Goal: Task Accomplishment & Management: Complete application form

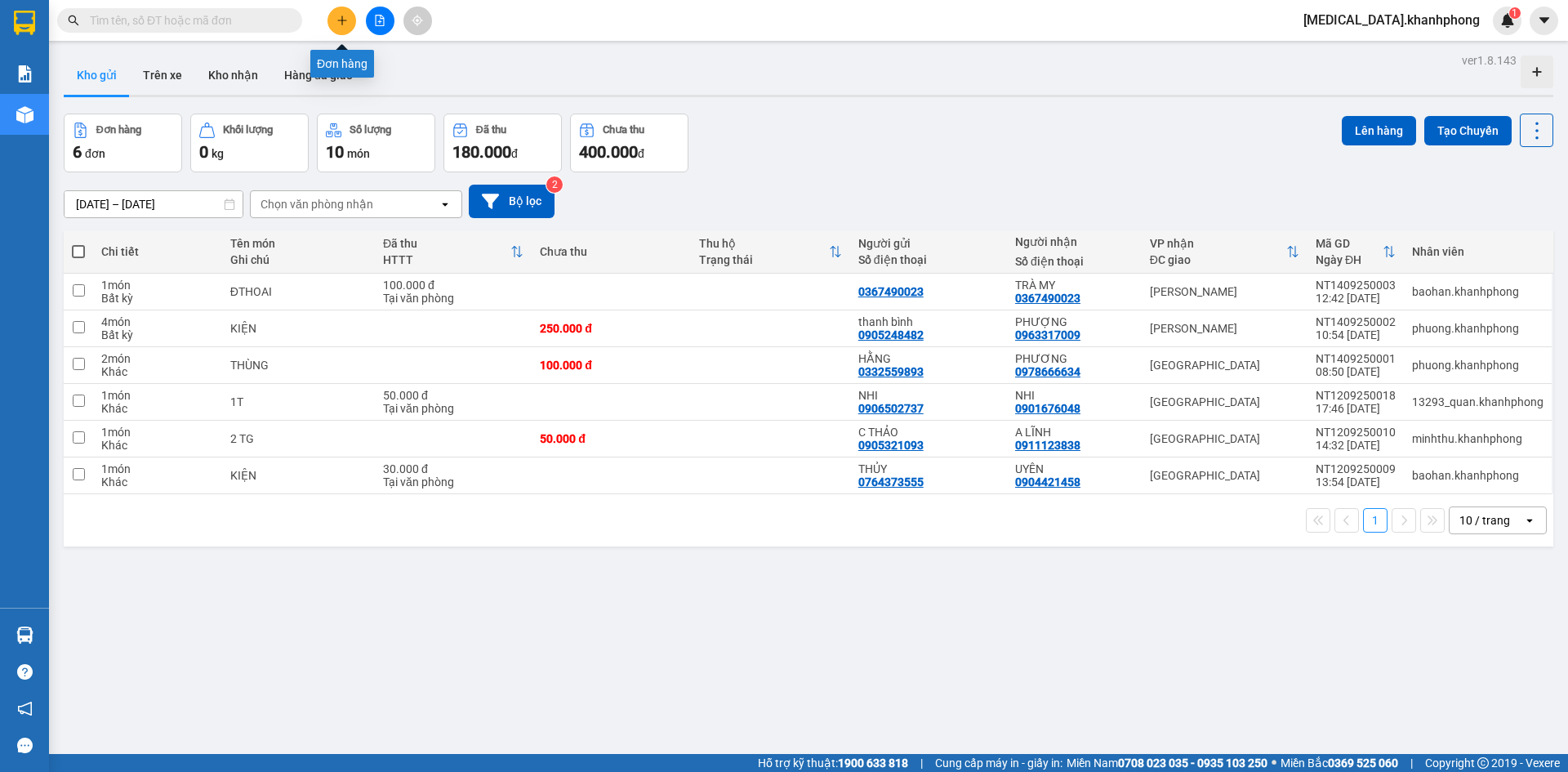
click at [337, 19] on icon "plus" at bounding box center [342, 20] width 11 height 11
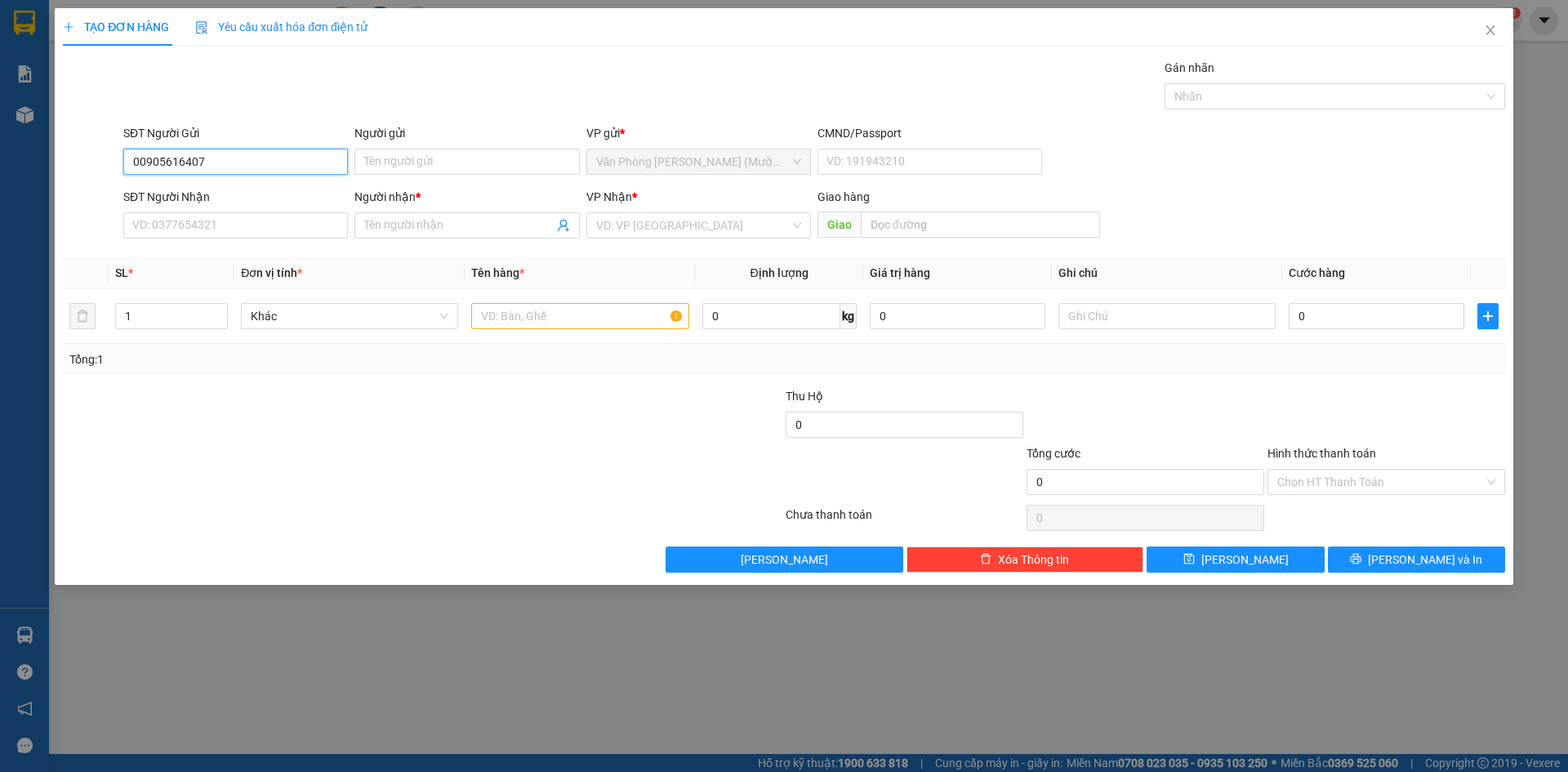
click at [137, 165] on input "00905616407" at bounding box center [236, 162] width 224 height 26
click at [251, 158] on input "0905616407" at bounding box center [236, 162] width 224 height 26
type input "0905616407"
click at [428, 158] on input "Người gửi" at bounding box center [467, 162] width 224 height 26
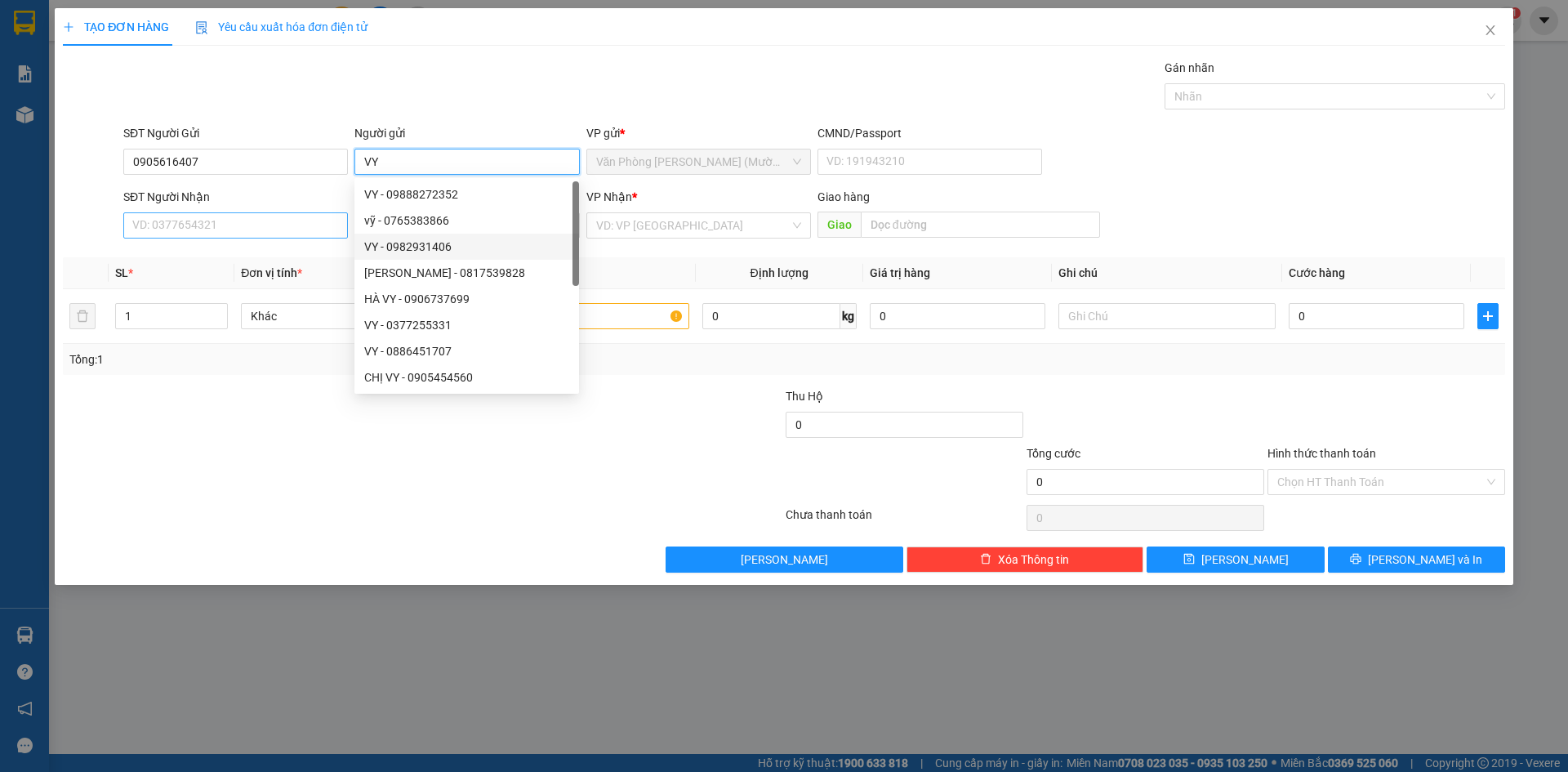
type input "VY"
click at [268, 219] on input "SĐT Người Nhận" at bounding box center [236, 225] width 224 height 26
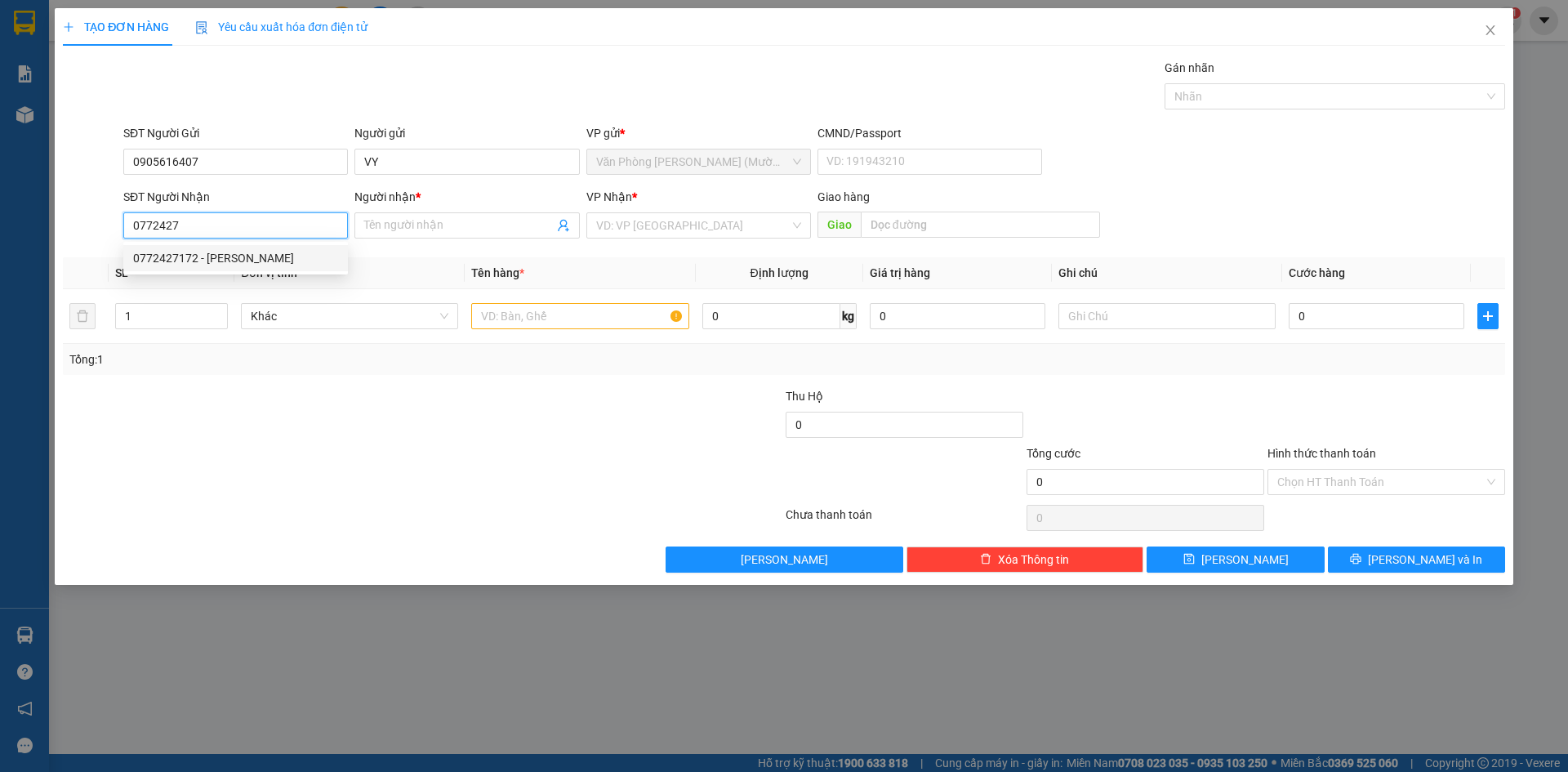
click at [268, 261] on div "0772427172 - [PERSON_NAME]" at bounding box center [236, 258] width 205 height 18
type input "0772427172"
type input "MỸ QUYÊN"
type input "0772427172"
click at [532, 322] on input "text" at bounding box center [580, 316] width 217 height 26
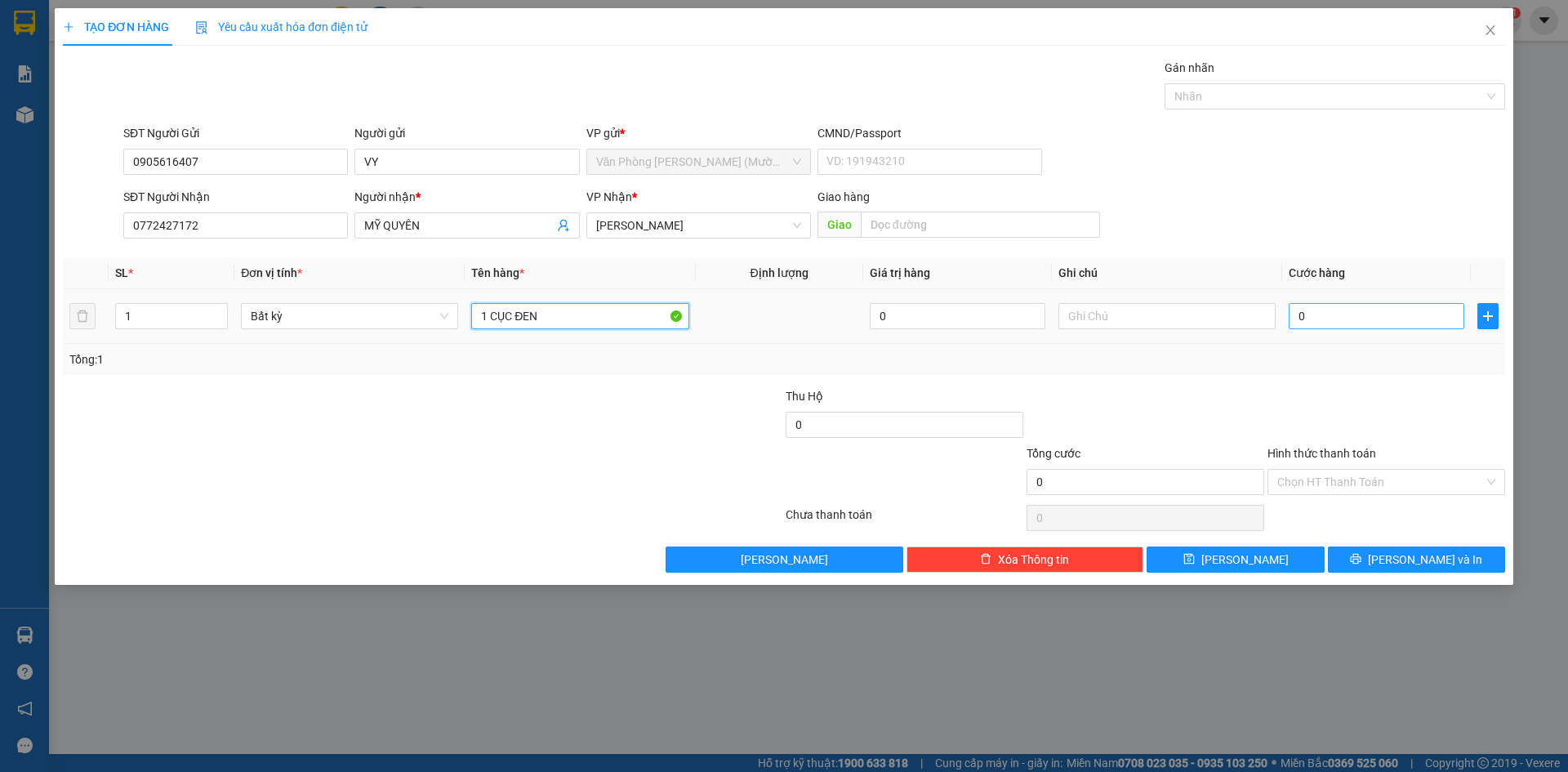
type input "1 CỤC ĐEN"
click at [1335, 326] on input "0" at bounding box center [1376, 316] width 175 height 26
type input "3"
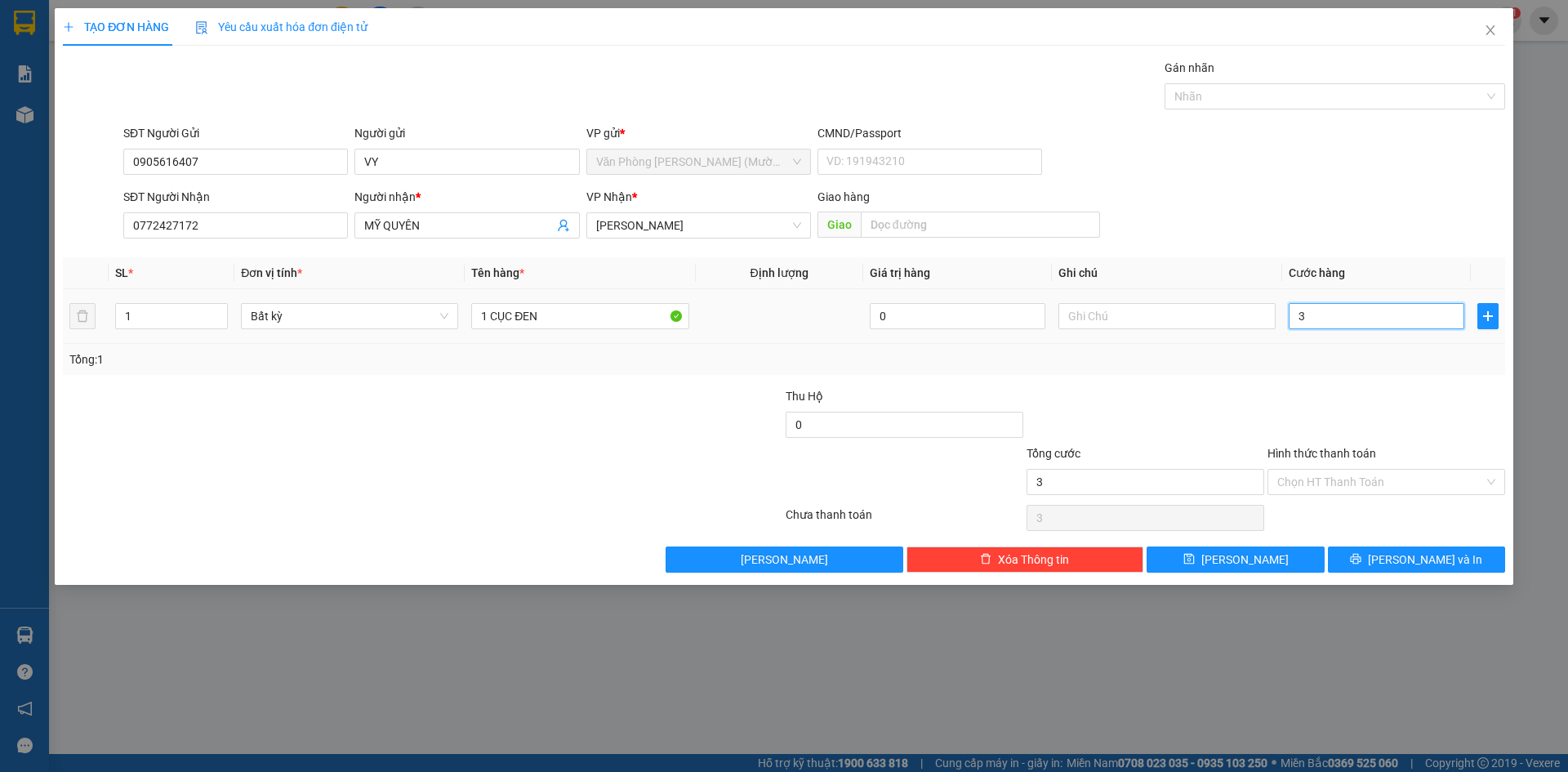
type input "30"
type input "30.000"
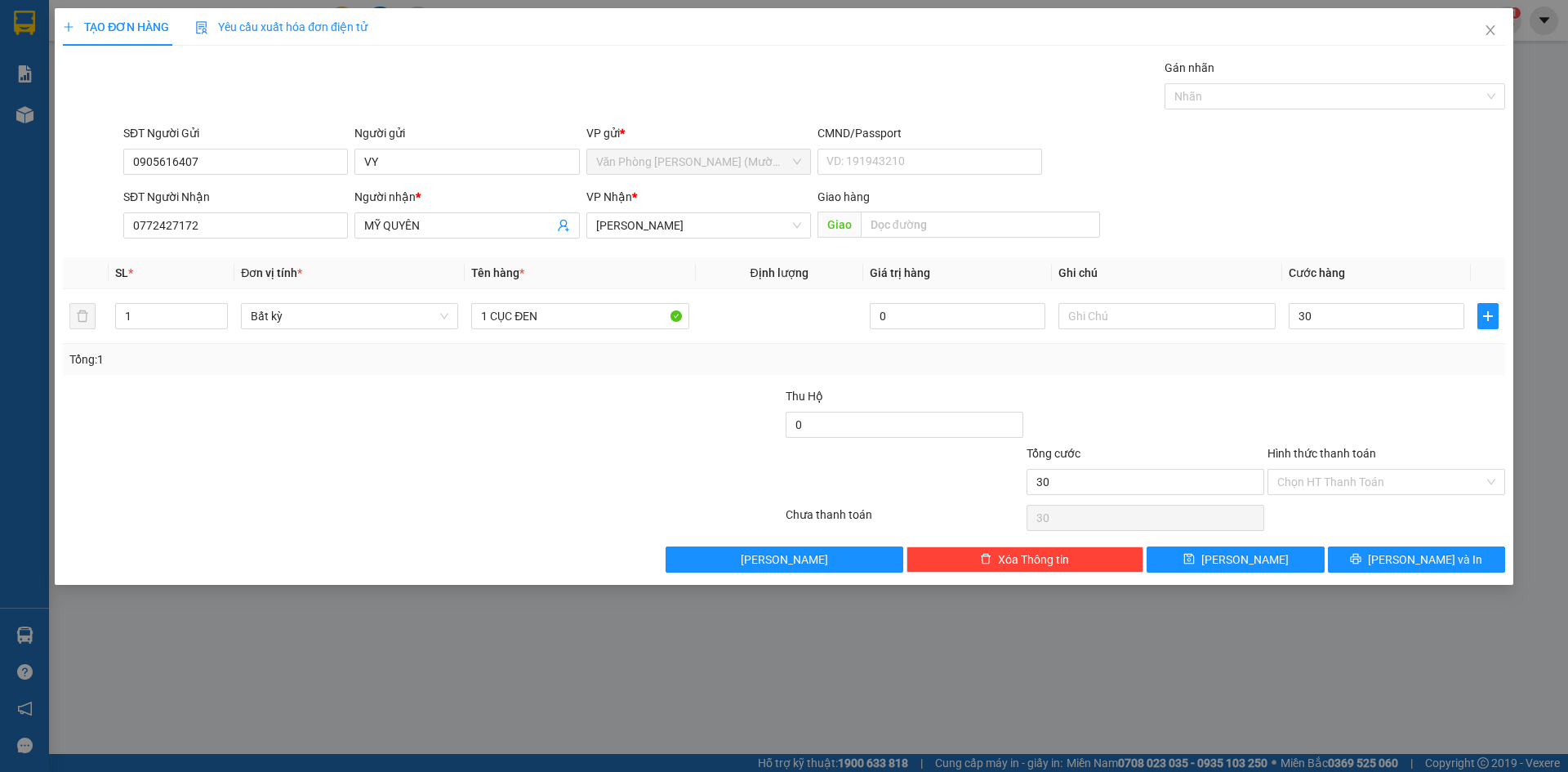
type input "30.000"
click at [1362, 422] on div at bounding box center [1386, 415] width 241 height 57
click at [1355, 477] on input "Hình thức thanh toán" at bounding box center [1381, 482] width 207 height 25
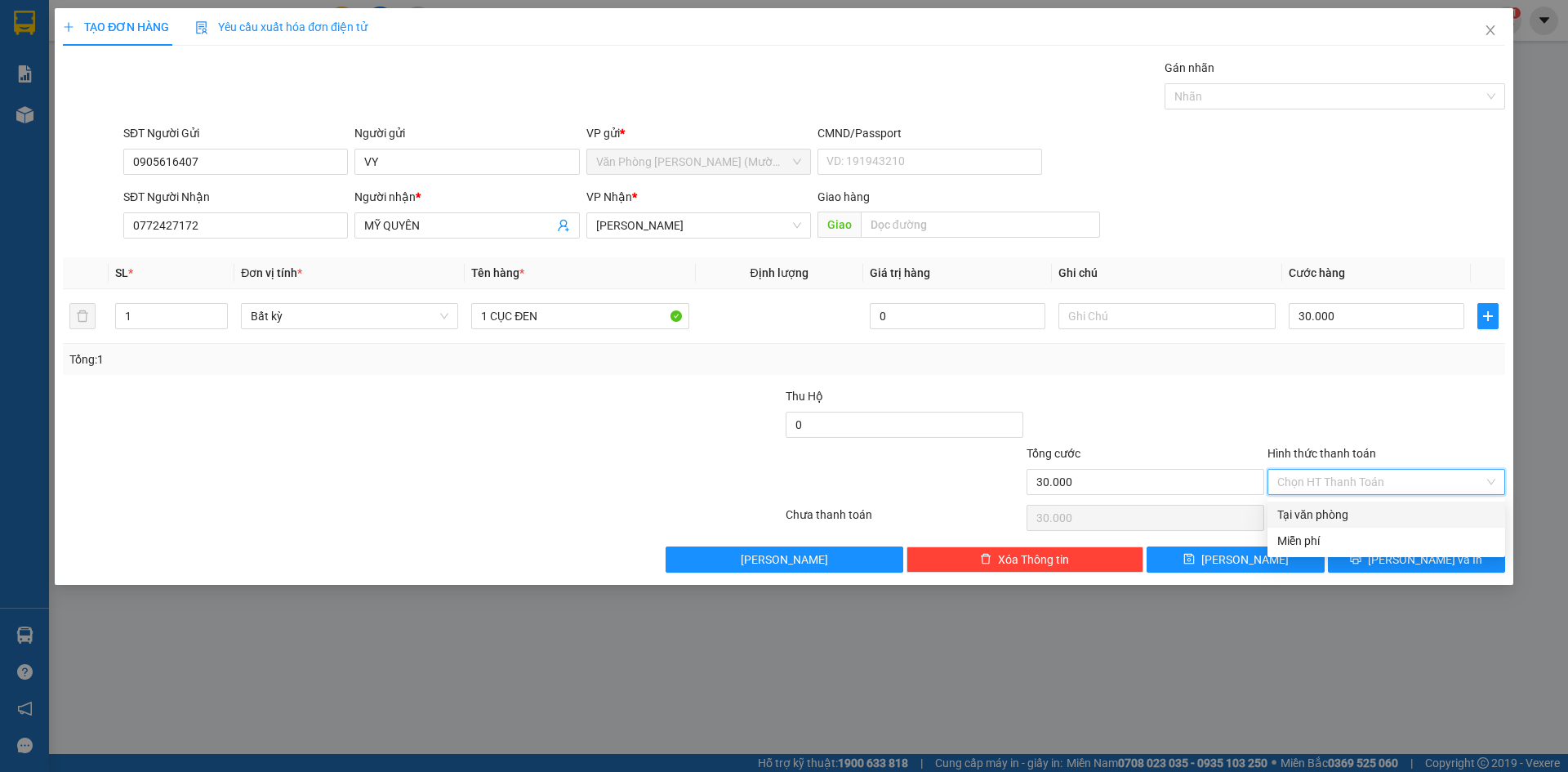
click at [1309, 414] on div at bounding box center [1386, 415] width 241 height 57
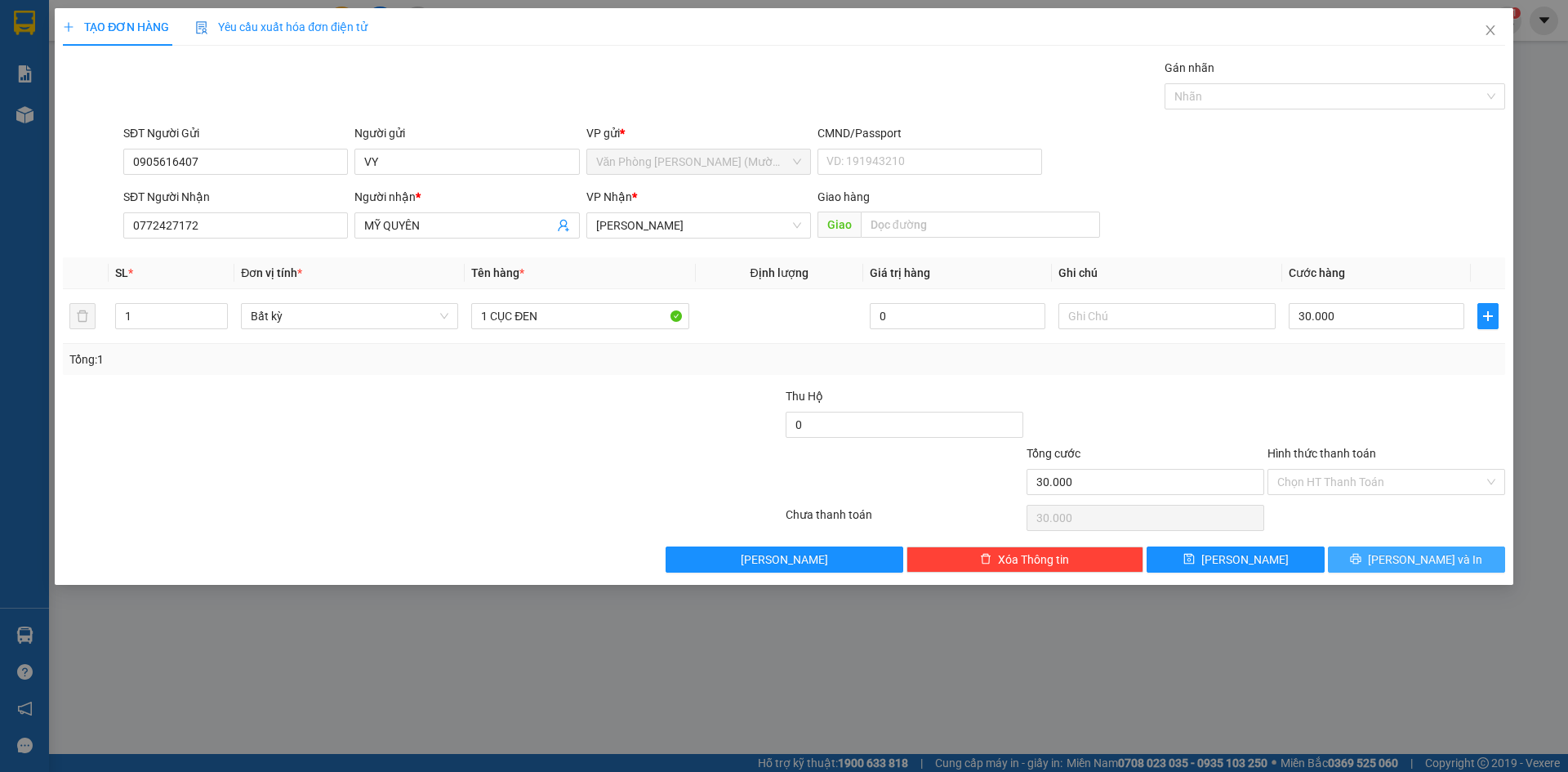
click at [1361, 561] on icon "printer" at bounding box center [1355, 558] width 11 height 11
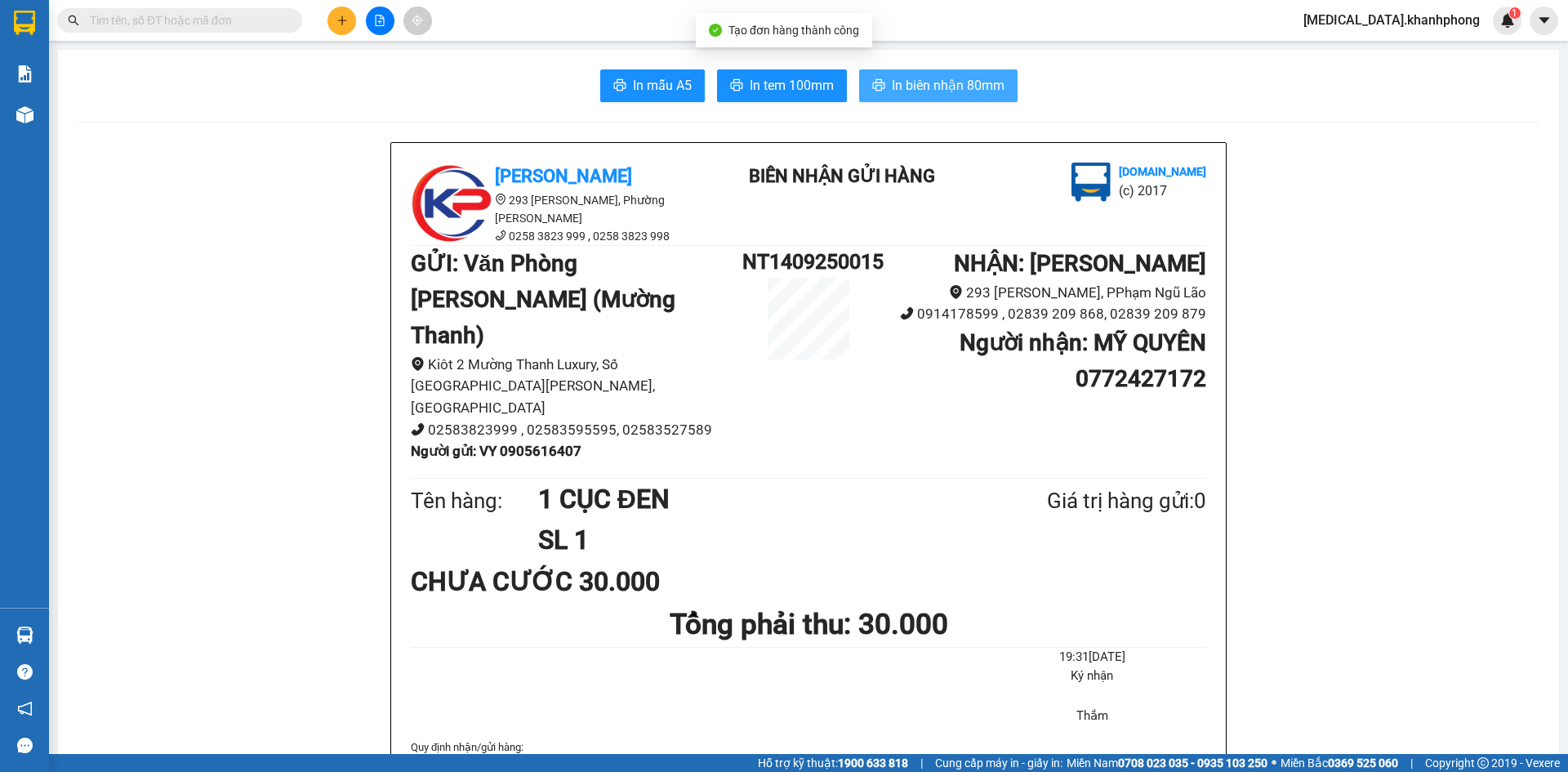
click at [911, 80] on span "In biên nhận 80mm" at bounding box center [948, 85] width 113 height 20
